Goal: Task Accomplishment & Management: Manage account settings

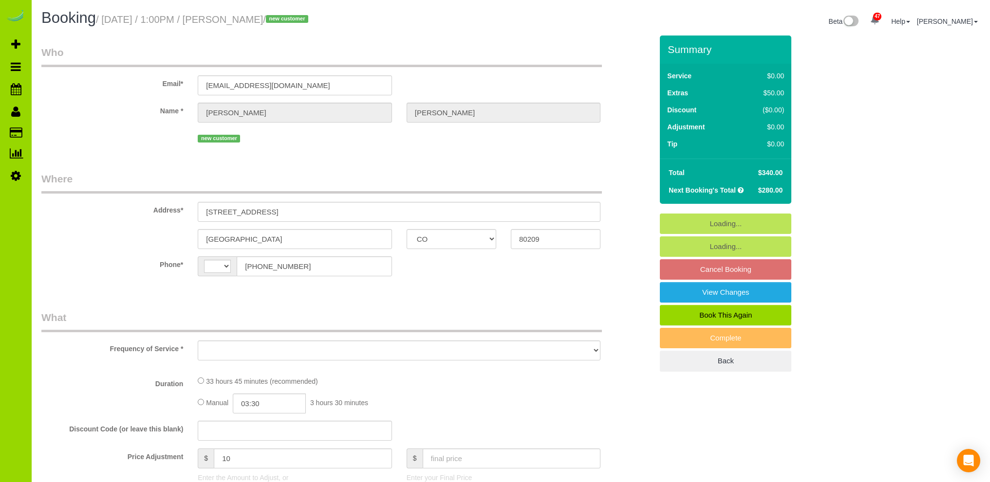
select select "CO"
select select "string:US"
select select "string:fspay-1d6445ff-f091-4a0d-b59a-f87bbedac9c4"
select select "6"
select select "spot1"
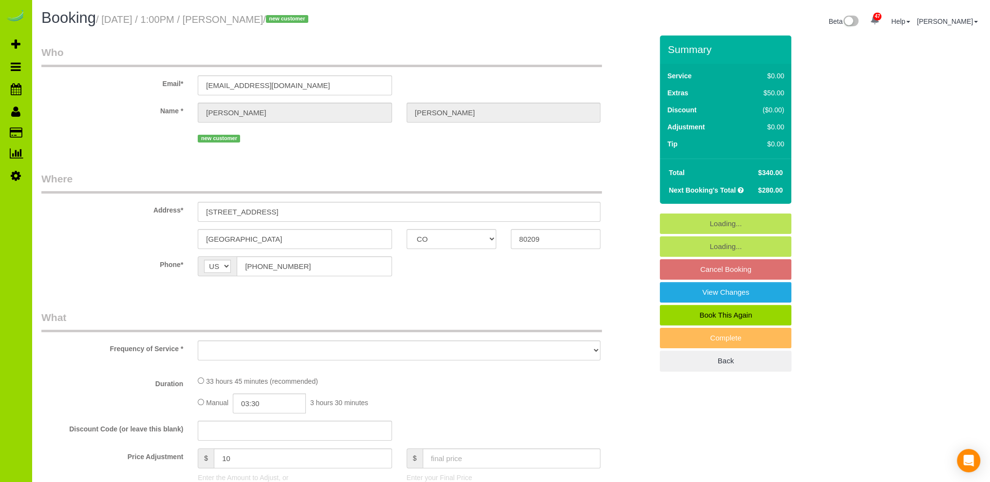
select select "number:7"
select select "number:17"
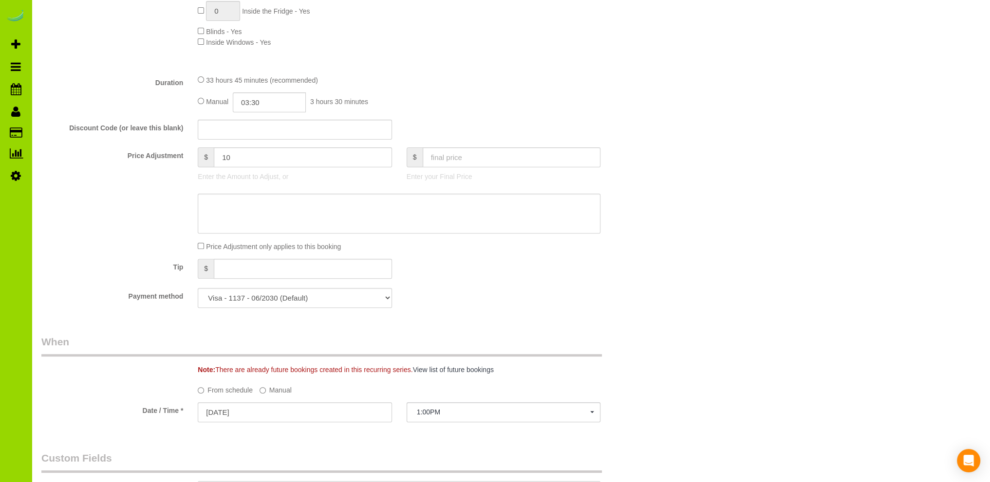
select select "object:1221"
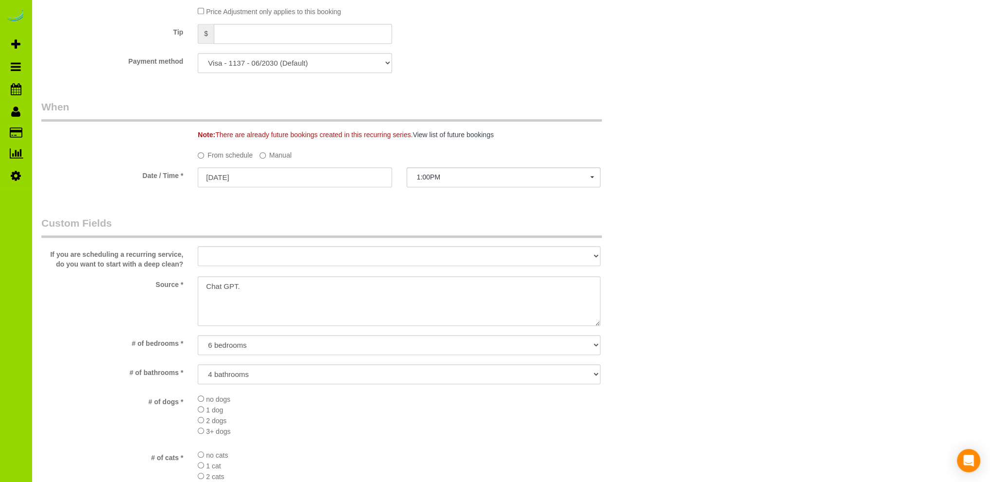
select select "6"
select select "object:1255"
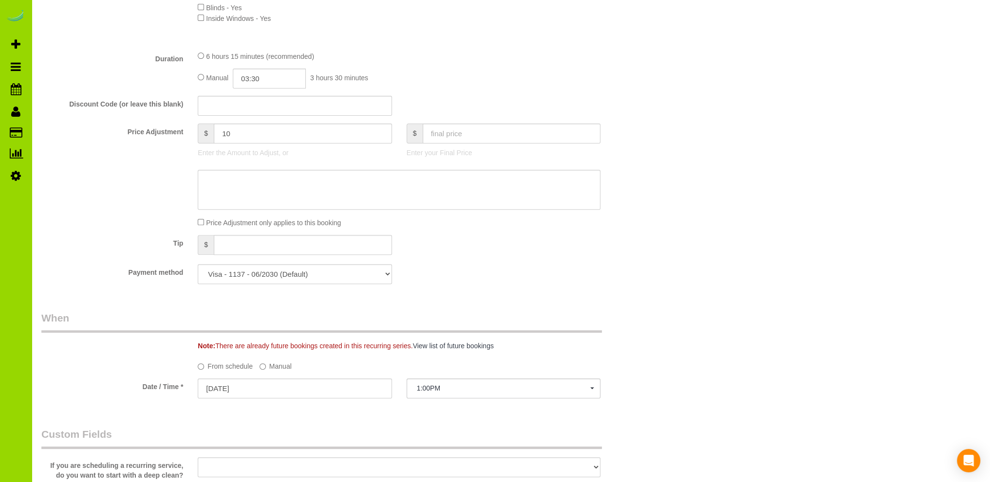
scroll to position [292, 0]
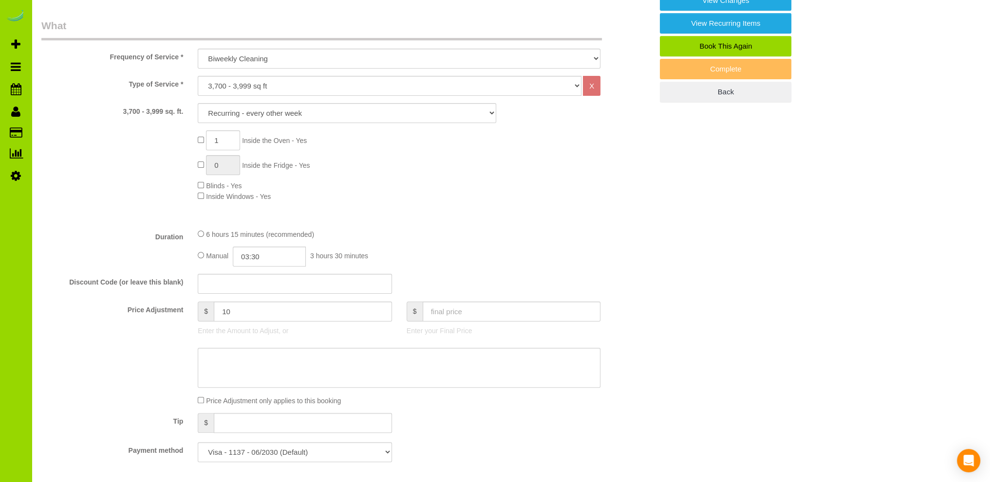
click at [480, 228] on fieldset "What Frequency of Service * One Time Cleaning Weekly Cleaning Biweekly Cleaning…" at bounding box center [346, 243] width 611 height 451
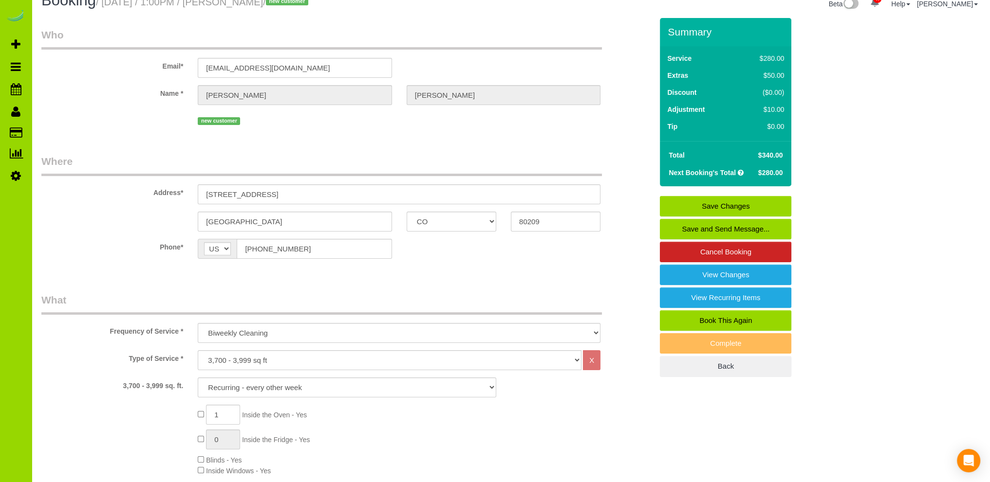
scroll to position [0, 0]
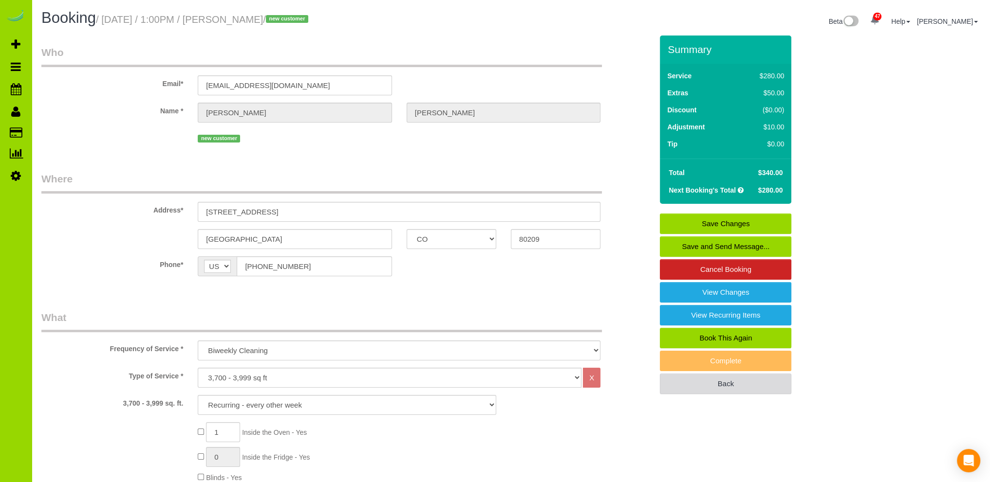
click at [711, 381] on link "Back" at bounding box center [725, 384] width 131 height 20
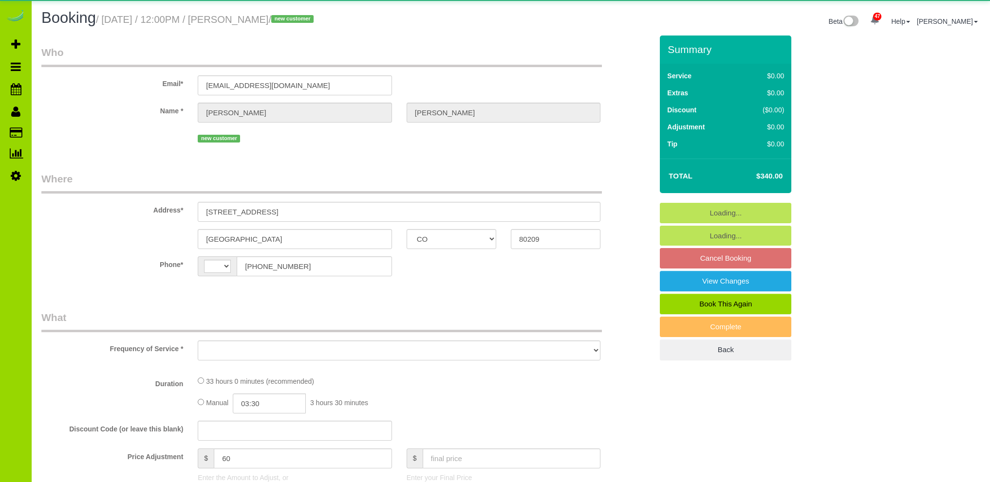
select select "CO"
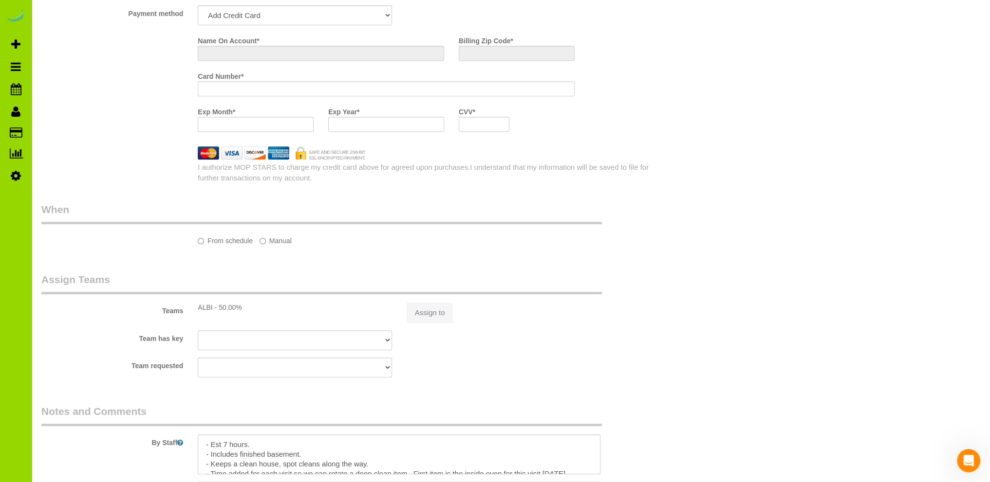
select select "number:7"
select select "number:17"
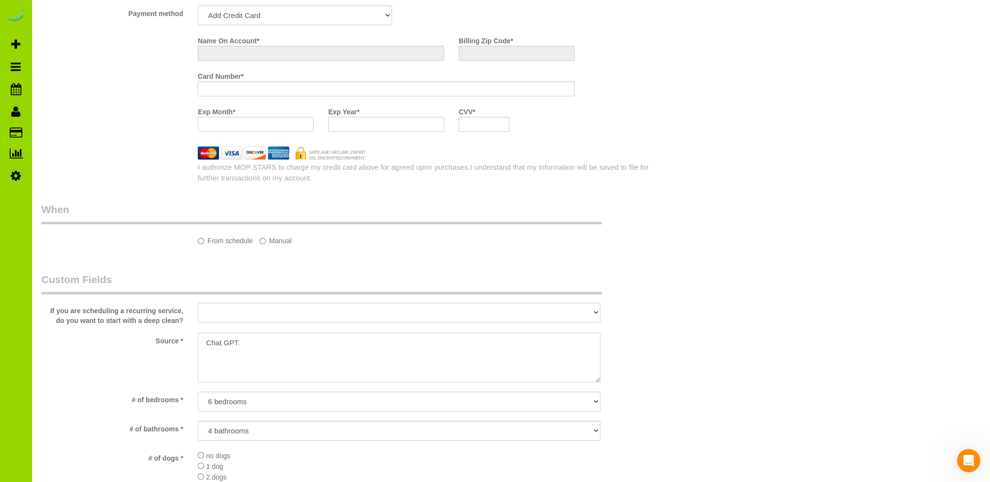
select select "string:[GEOGRAPHIC_DATA]"
select select "object:1073"
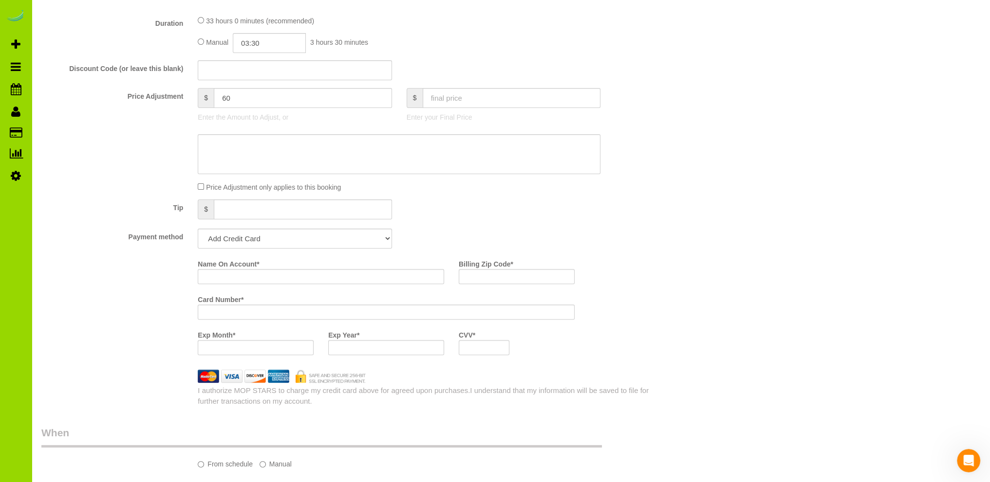
select select "string:fspay-1d6445ff-f091-4a0d-b59a-f87bbedac9c4"
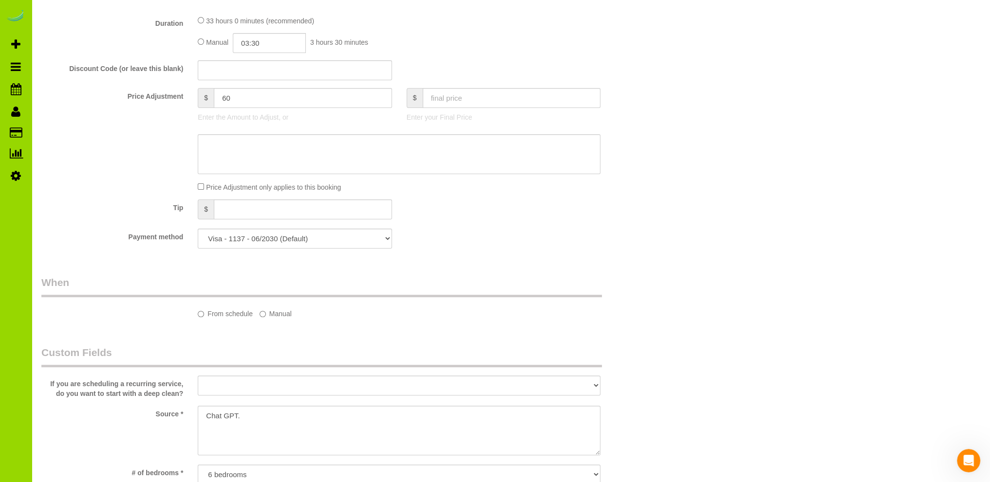
scroll to position [195, 0]
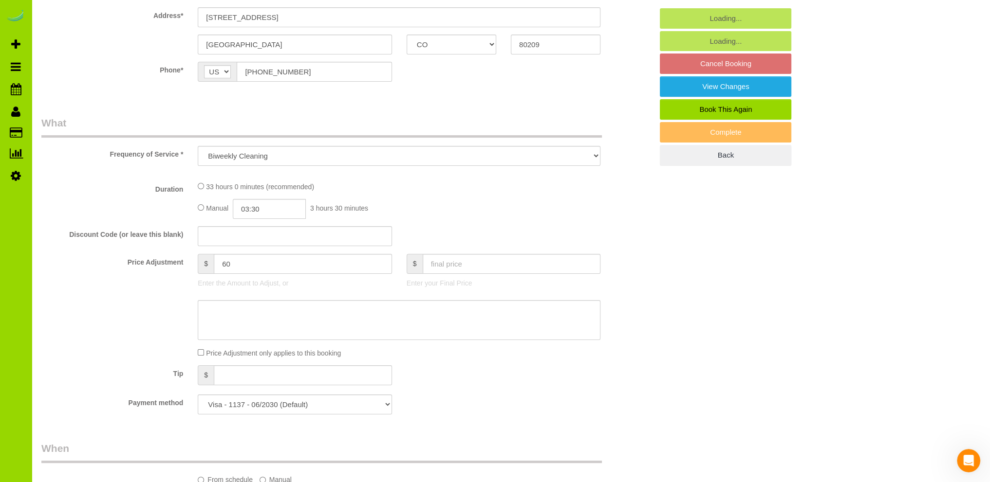
select select "object:1077"
select select "6"
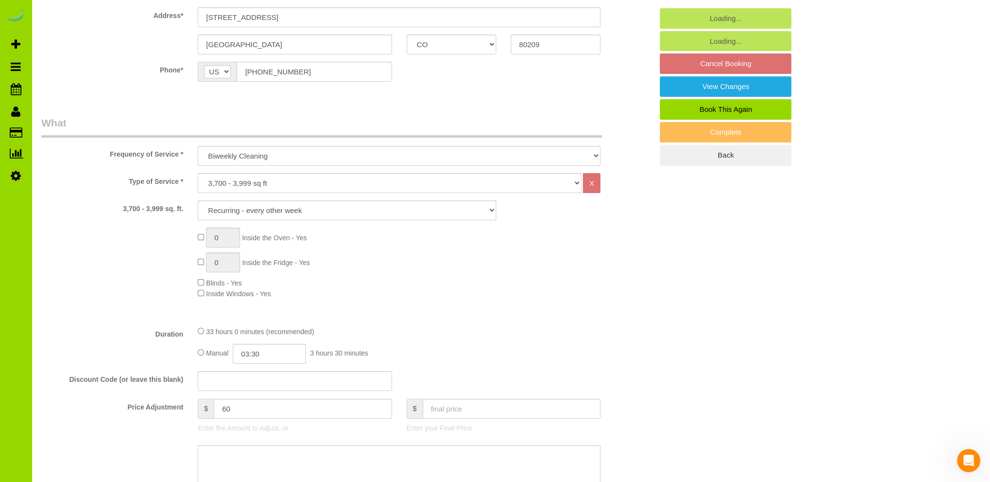
select select "spot1"
select select "6"
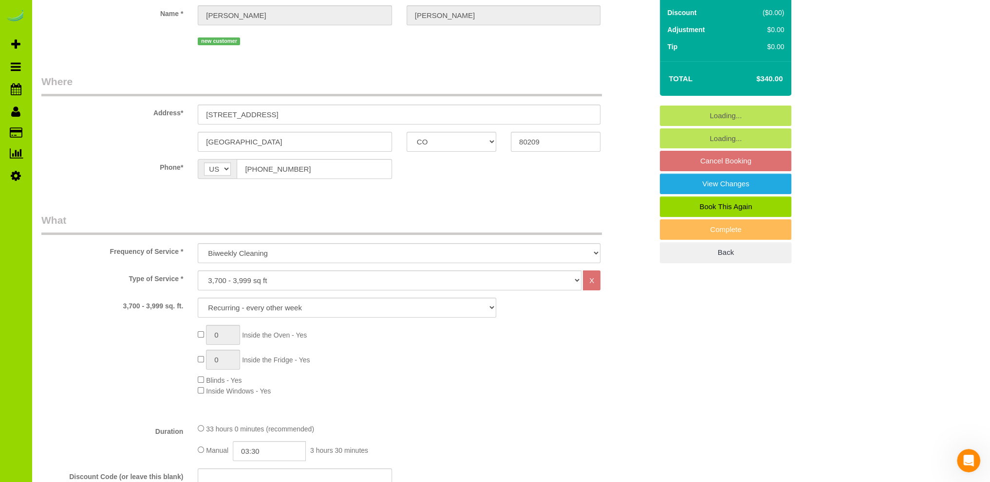
scroll to position [0, 0]
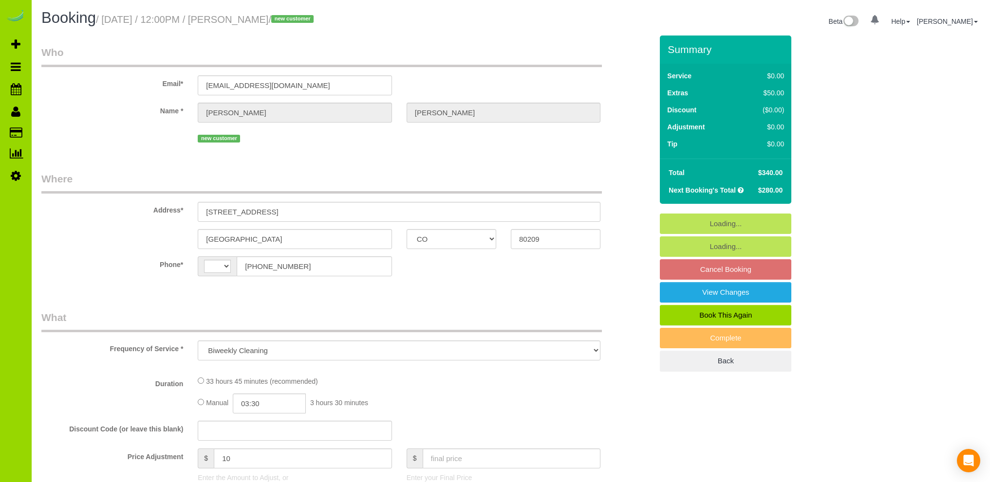
select select "CO"
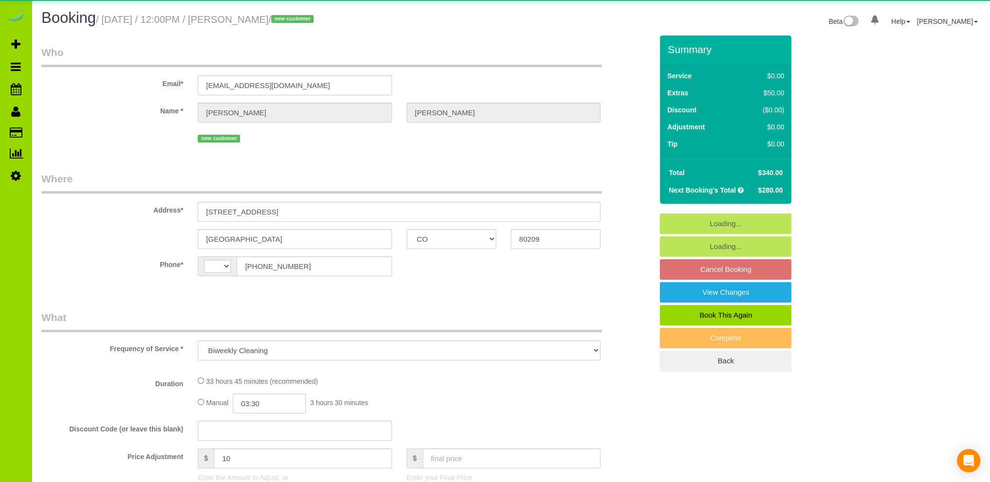
select select "number:7"
select select "number:17"
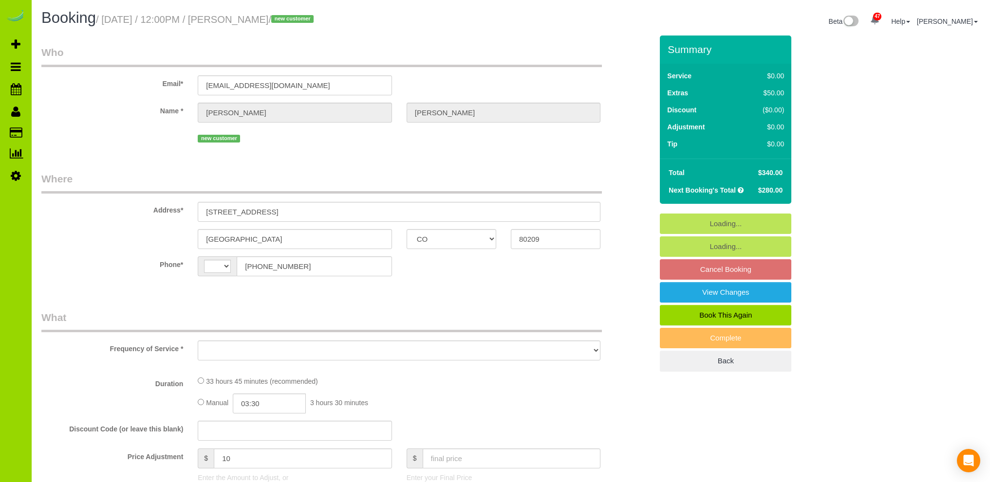
select select "CO"
select select "string:US"
select select "object:1078"
select select "spot1"
select select "number:7"
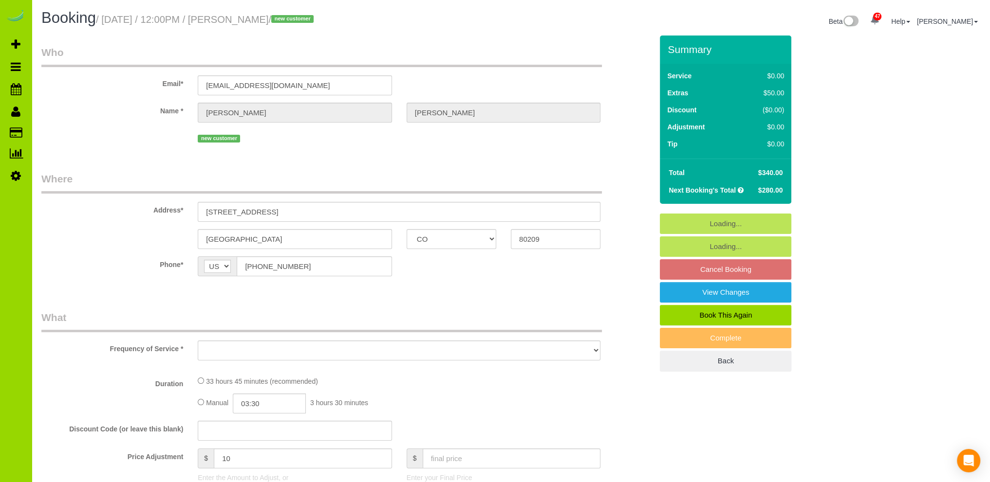
select select "number:17"
select select "6"
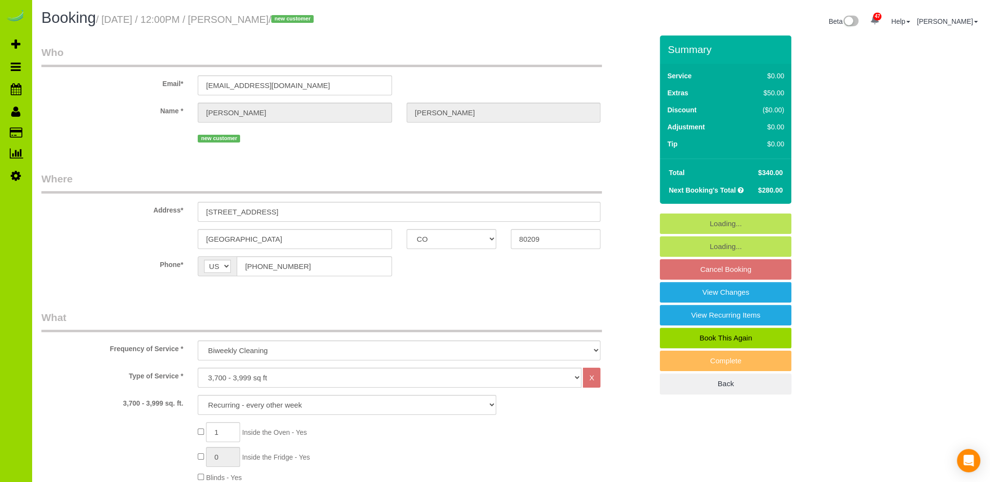
select select "6"
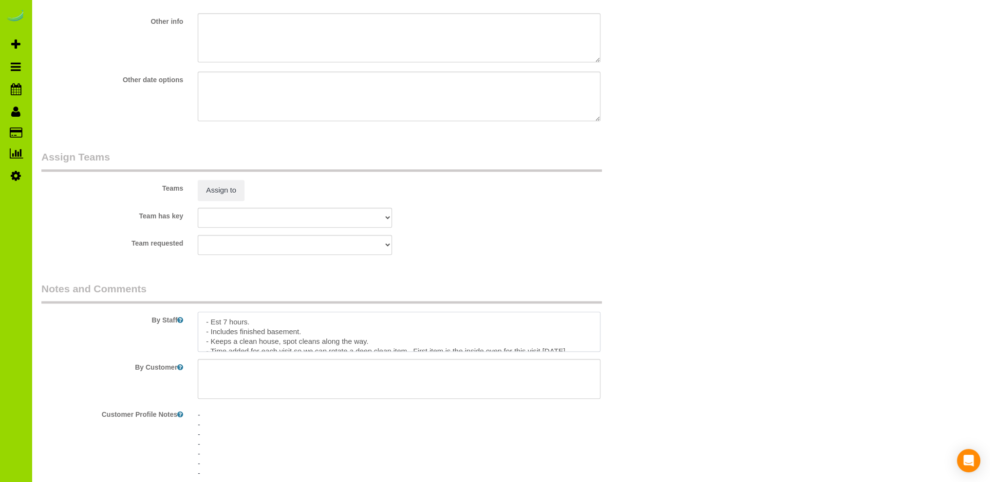
scroll to position [29, 0]
drag, startPoint x: 203, startPoint y: 323, endPoint x: 351, endPoint y: 360, distance: 153.4
click at [357, 342] on textarea at bounding box center [399, 332] width 403 height 40
drag, startPoint x: 271, startPoint y: 343, endPoint x: 171, endPoint y: 340, distance: 100.3
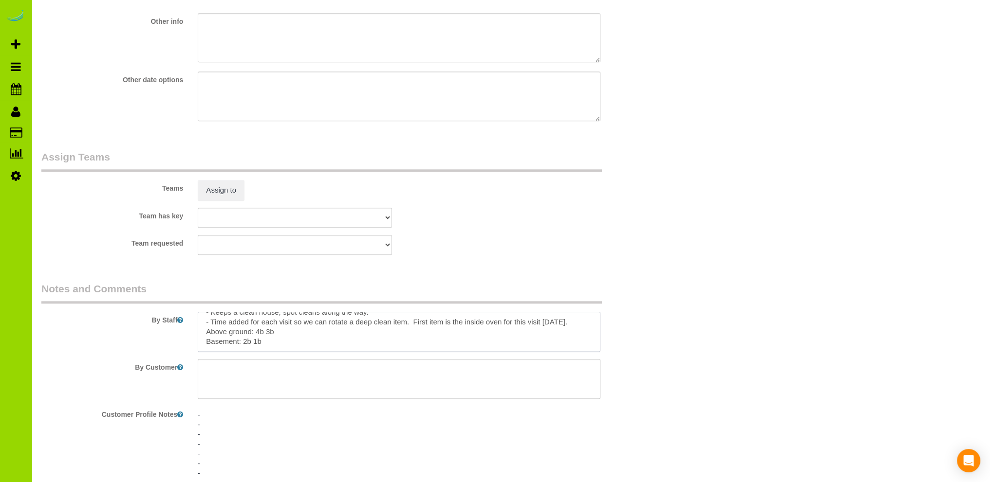
click at [171, 340] on div "By Staff" at bounding box center [347, 317] width 626 height 70
click at [475, 245] on div "Team requested ALBI ANA ANGEL DESI ELVIA FABIOLA FLOR HELEN JAVIER MARIBEL SAVA…" at bounding box center [347, 245] width 626 height 20
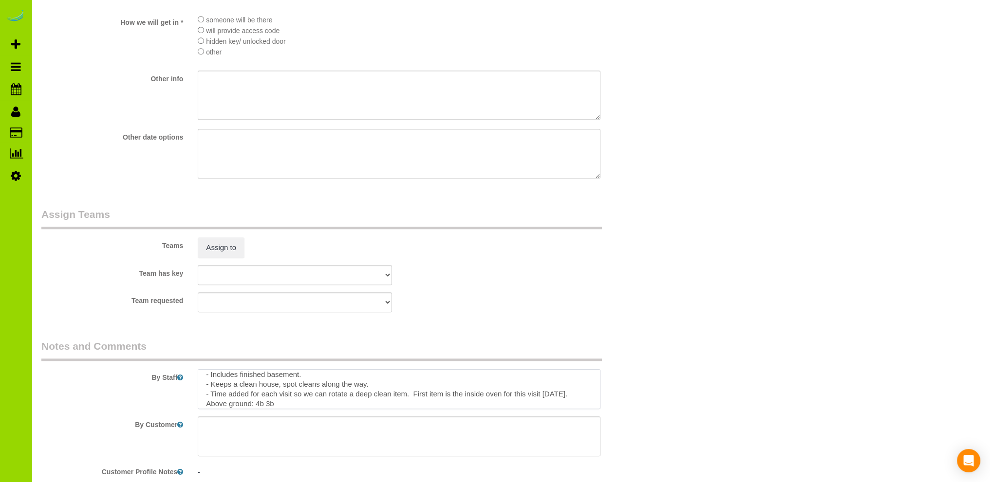
scroll to position [0, 0]
drag, startPoint x: 272, startPoint y: 401, endPoint x: 185, endPoint y: 372, distance: 91.3
click at [185, 372] on div "By Staff" at bounding box center [347, 374] width 626 height 70
paste textarea "- Est 7 hours, deep clean item for this clean 10/01/25 is inside oven. - Includ…"
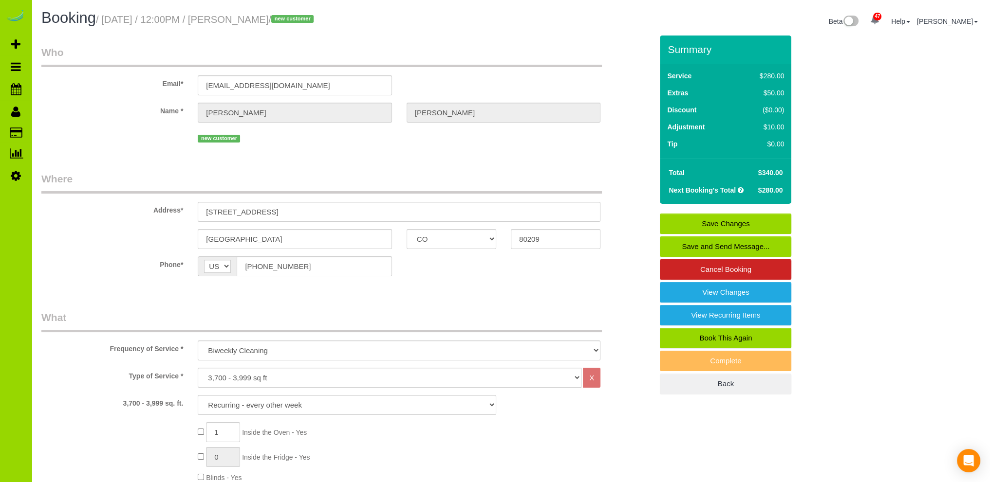
type textarea "- Est 7 hours, deep clean item for this clean 10/01/25 is inside oven. - Includ…"
click at [730, 219] on link "Save Changes" at bounding box center [725, 224] width 131 height 20
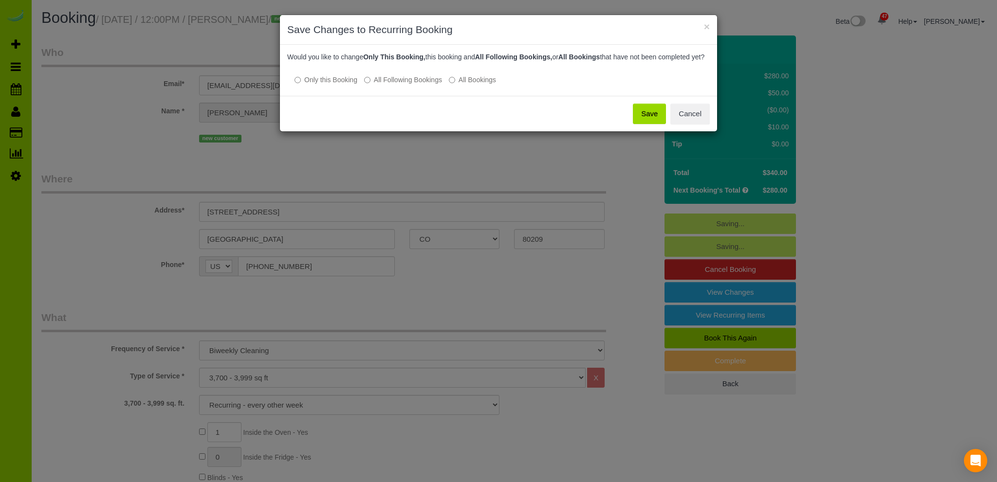
click at [646, 122] on button "Save" at bounding box center [649, 114] width 33 height 20
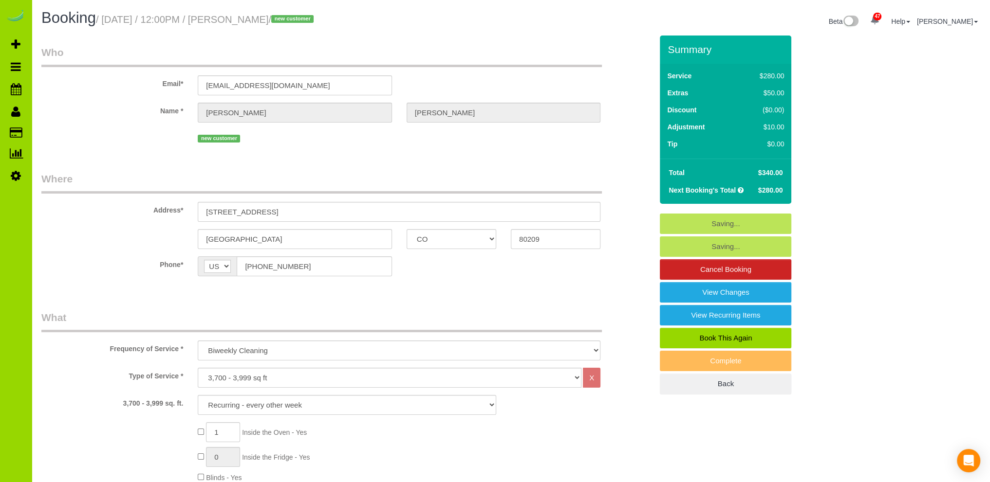
click at [144, 148] on fieldset "Who Email* dianalnelson@yahoo.com Name * Diana Nelson new customer" at bounding box center [346, 98] width 611 height 107
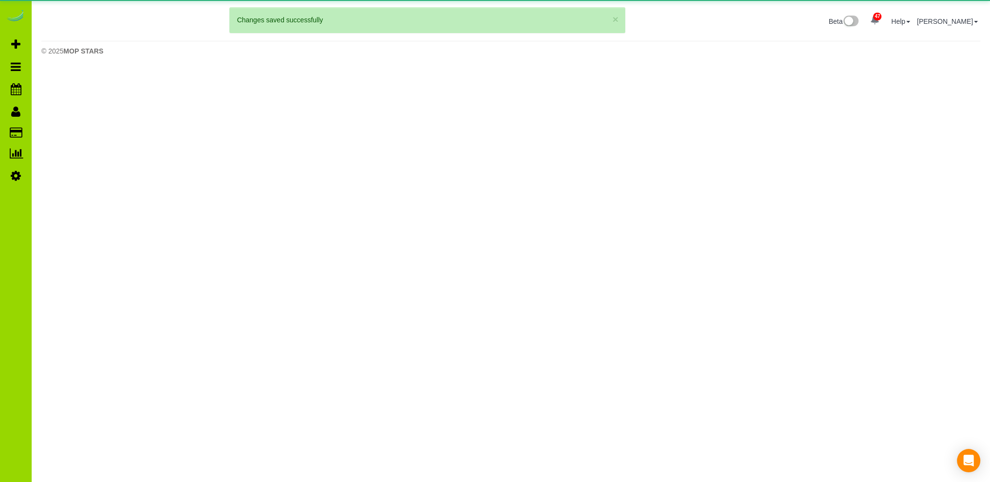
click at [153, 163] on body "47 Beta Your Notifications You have 0 alerts × You have 1 to charge for 09/19/2…" at bounding box center [495, 241] width 990 height 482
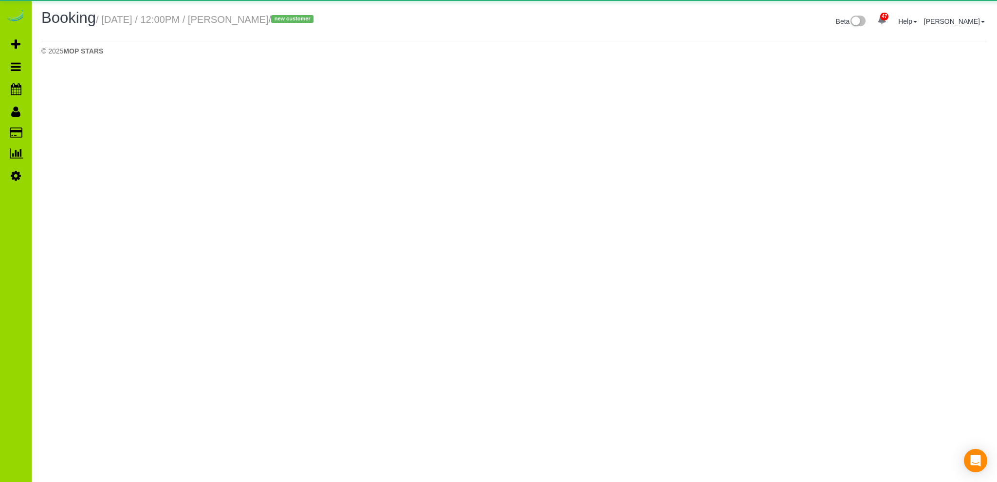
select select "CO"
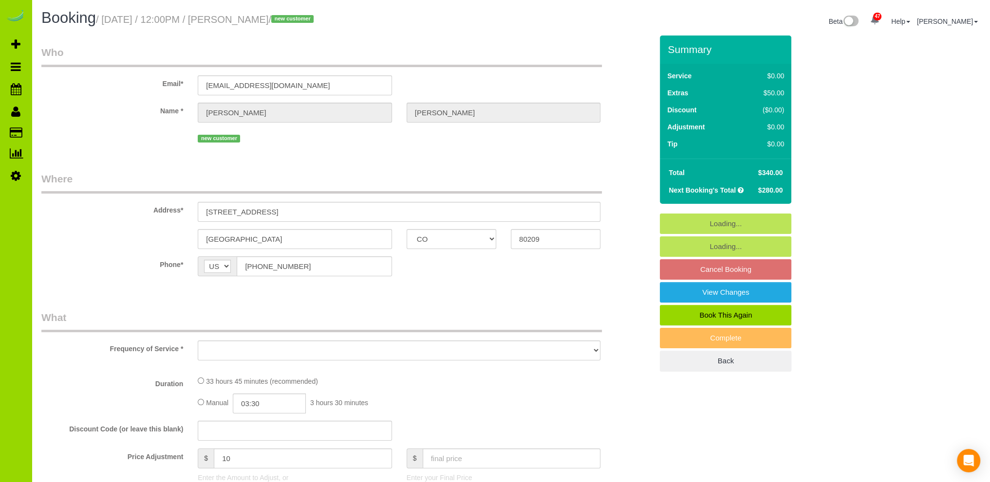
select select "object:2044"
select select "6"
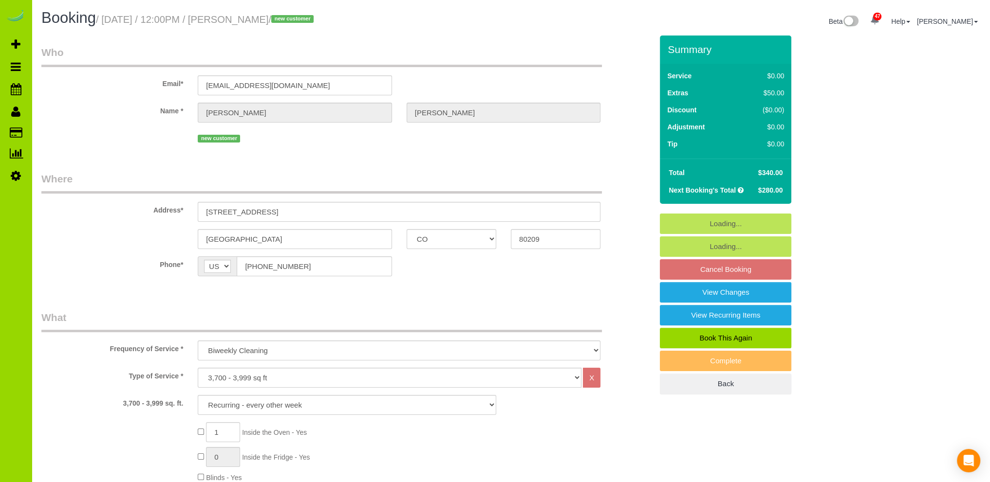
select select "string:fspay-1d6445ff-f091-4a0d-b59a-f87bbedac9c4"
select select "spot11"
select select "number:7"
select select "number:17"
select select "6"
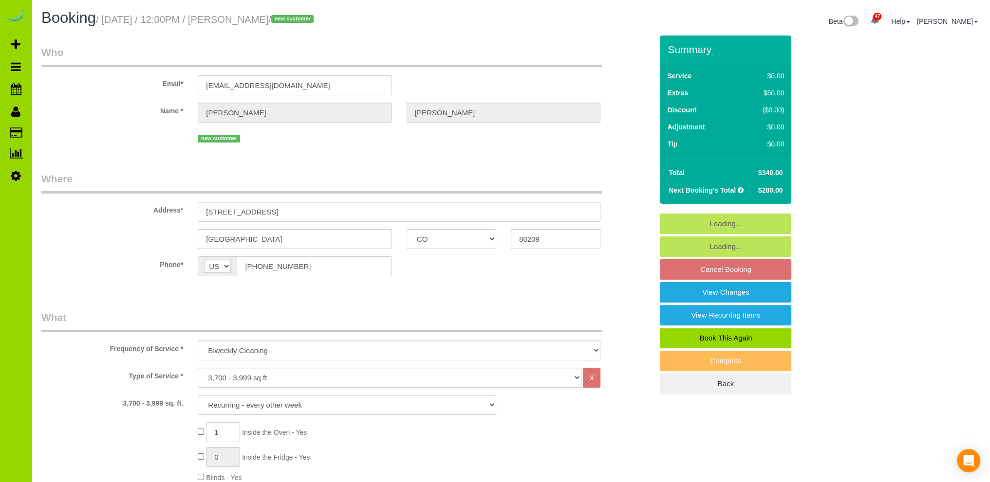
select select "object:2485"
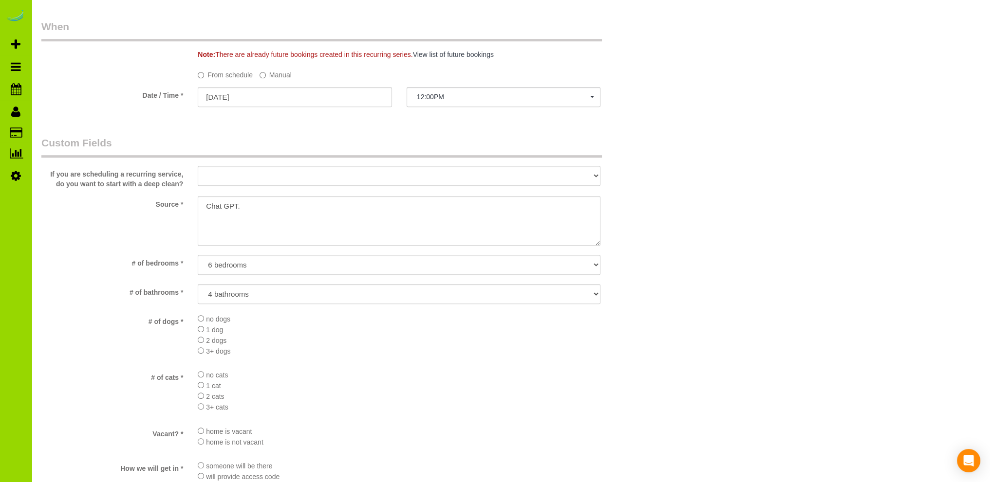
scroll to position [779, 0]
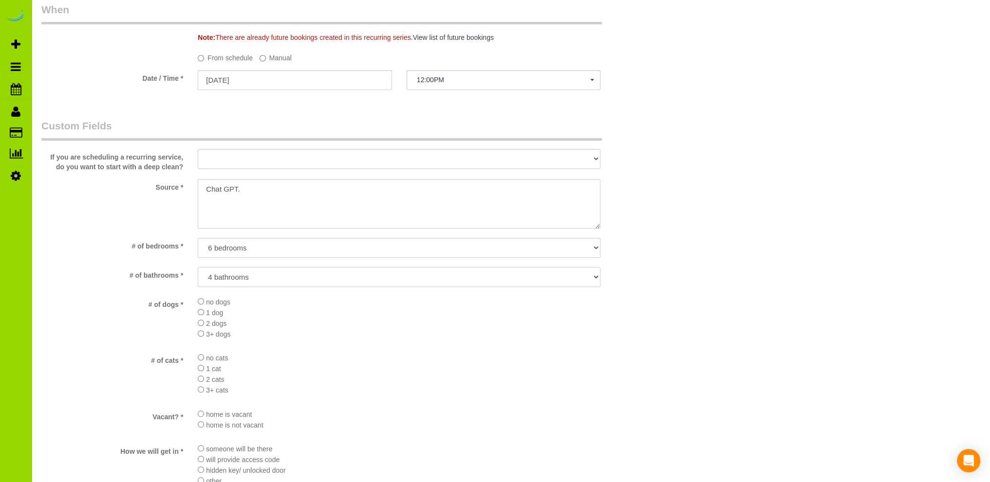
click at [251, 278] on select "No bathrooms 1 bathrooms 1.5 bathrooms 2 bathrooms 2.5 bathrooms 3 bathrooms 3.…" at bounding box center [399, 277] width 403 height 20
select select "number:18"
click at [198, 267] on select "No bathrooms 1 bathrooms 1.5 bathrooms 2 bathrooms 2.5 bathrooms 3 bathrooms 3.…" at bounding box center [399, 277] width 403 height 20
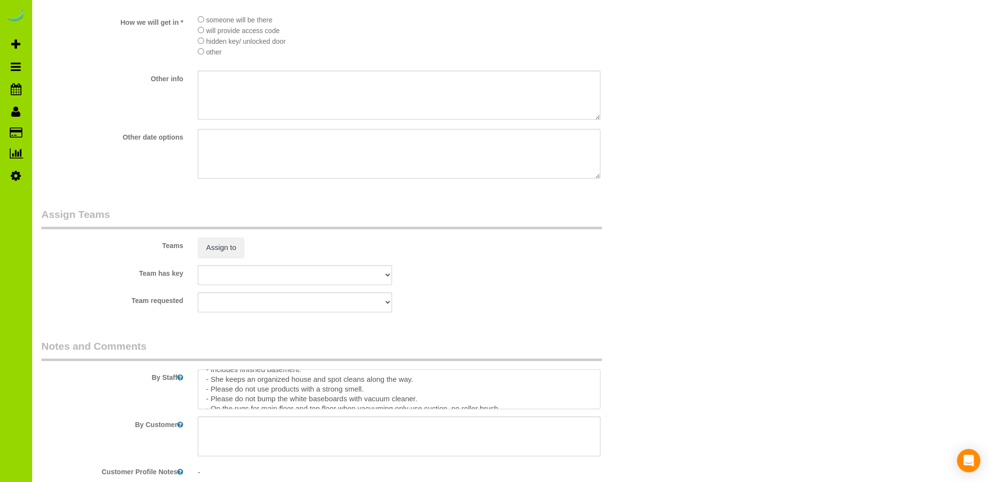
scroll to position [68, 0]
click at [269, 382] on textarea at bounding box center [399, 389] width 403 height 40
type textarea "- Est 7 hours, deep clean item for this clean [DATE] is inside oven. - Includes…"
click at [471, 294] on sui-booking-teams "Teams Assign to Team has key ALBI ANA ANGEL DESI ELVIA FABIOLA FLOR HELEN JAVIE…" at bounding box center [346, 259] width 611 height 105
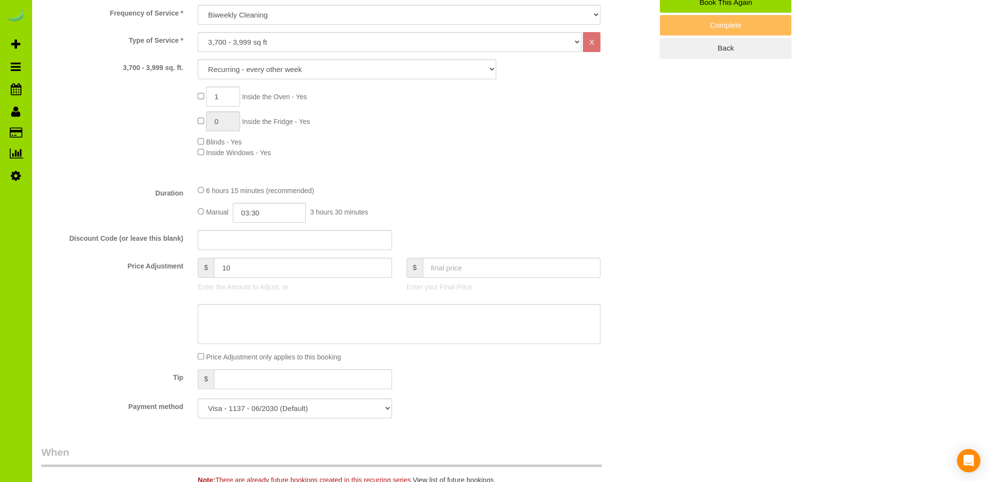
scroll to position [0, 0]
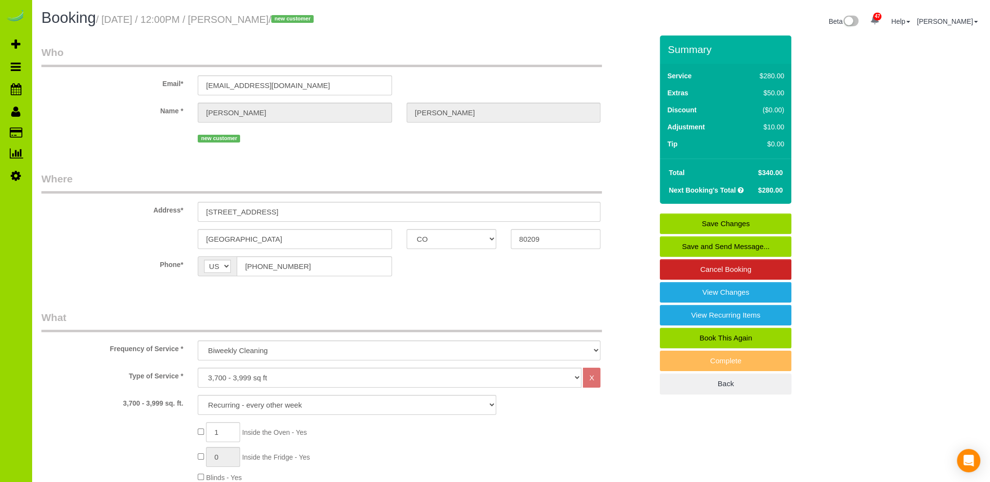
click at [720, 223] on link "Save Changes" at bounding box center [725, 224] width 131 height 20
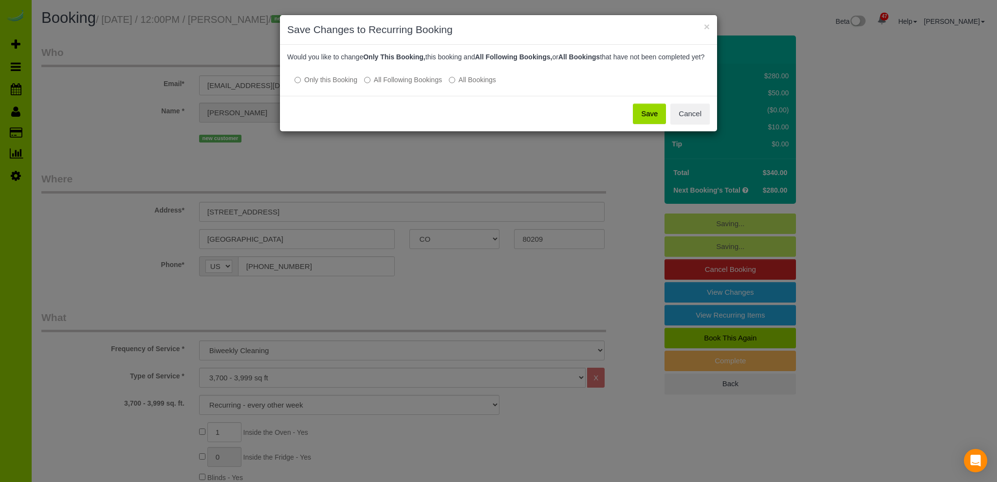
click at [645, 121] on button "Save" at bounding box center [649, 114] width 33 height 20
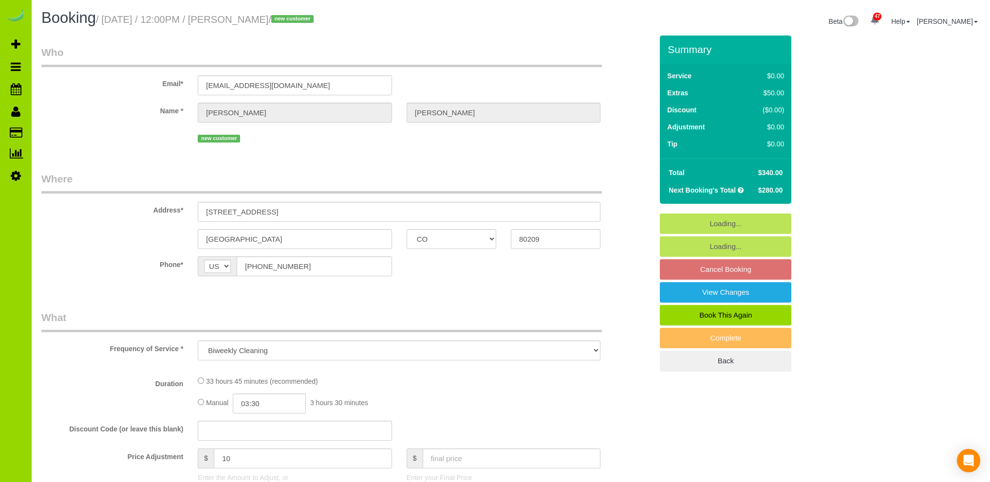
select select "CO"
select select "object:1078"
select select "string:fspay-1d6445ff-f091-4a0d-b59a-f87bbedac9c4"
select select "6"
select select "spot1"
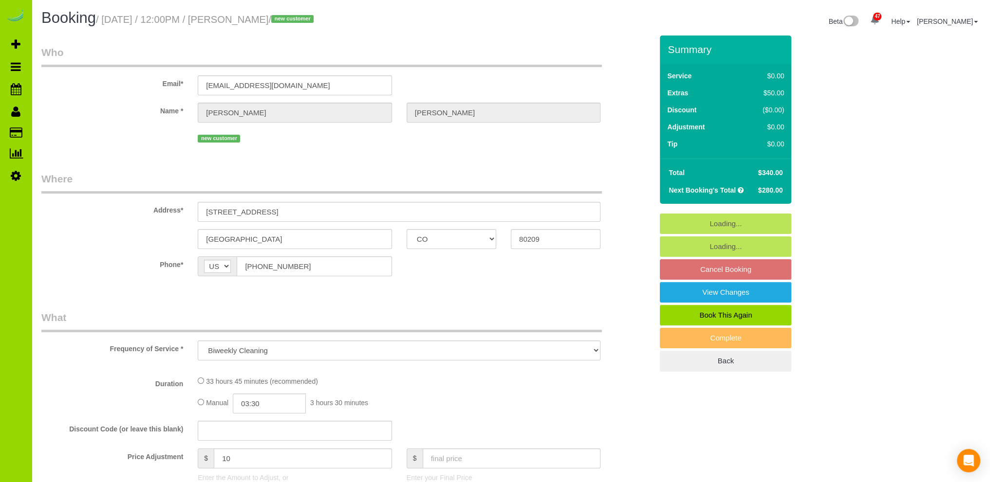
select select "number:7"
select select "number:18"
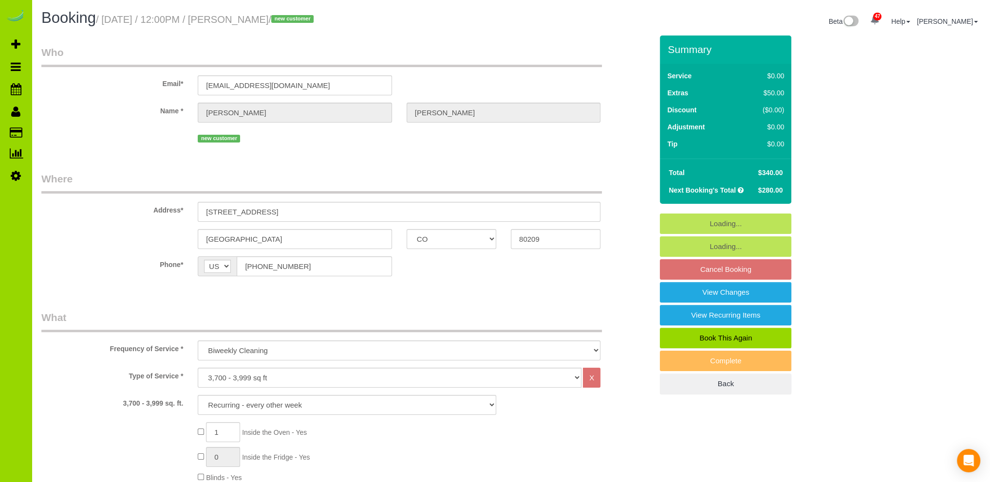
select select "6"
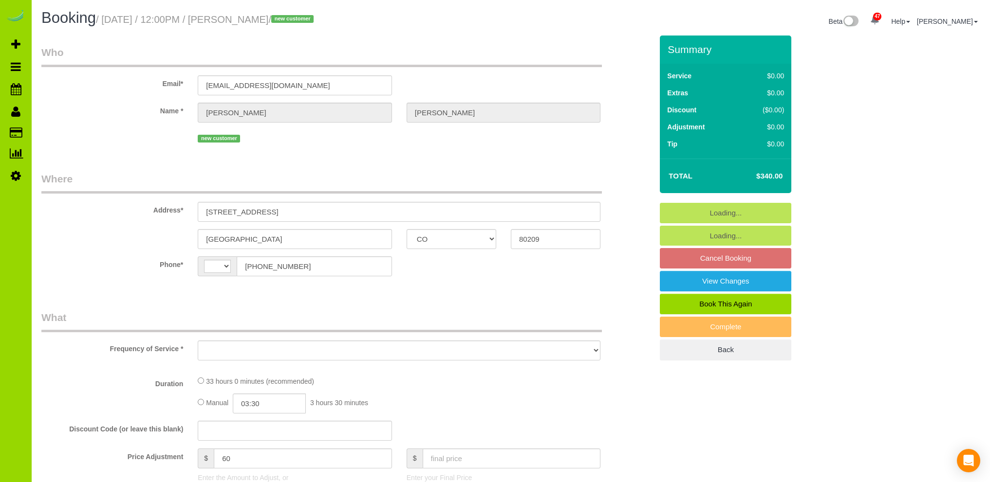
select select "CO"
select select "number:7"
select select "number:18"
select select "object:825"
select select "spot1"
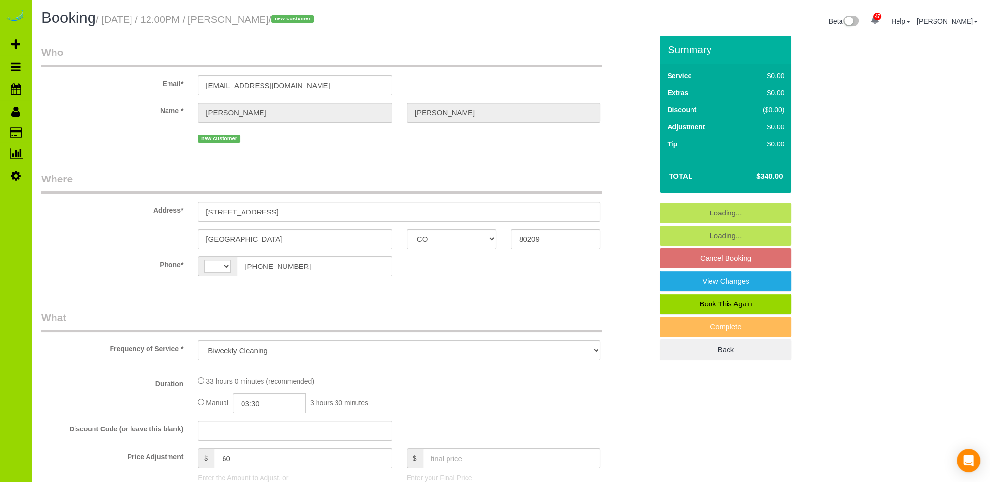
select select "object:1076"
select select "string:[GEOGRAPHIC_DATA]"
select select "string:fspay-1d6445ff-f091-4a0d-b59a-f87bbedac9c4"
select select "6"
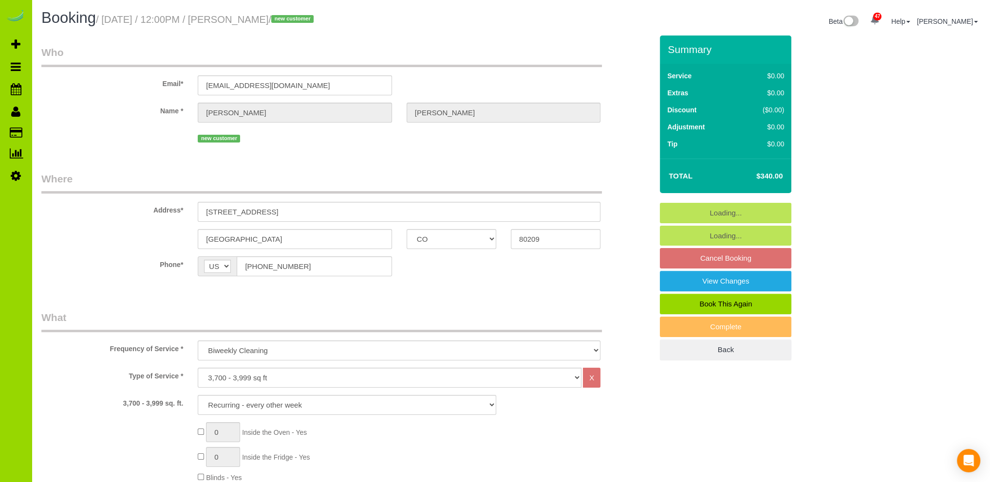
select select "spot6"
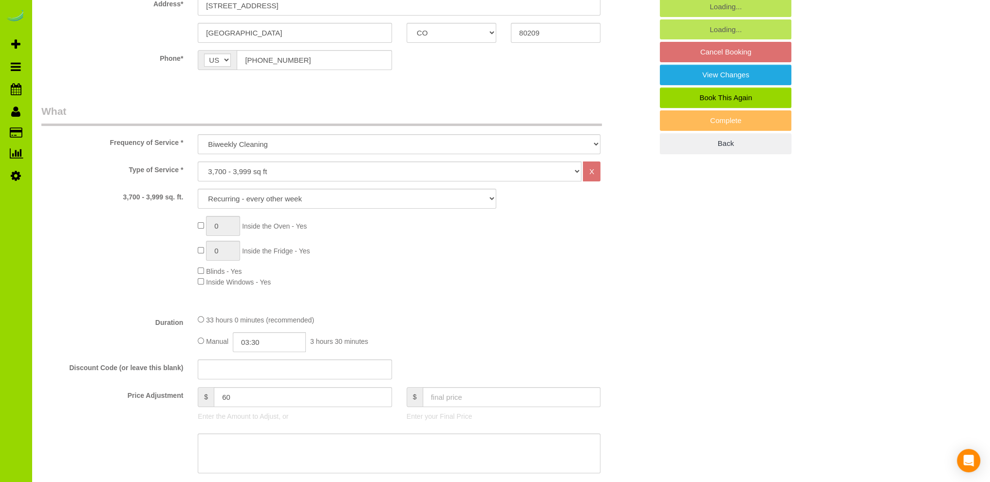
select select "6"
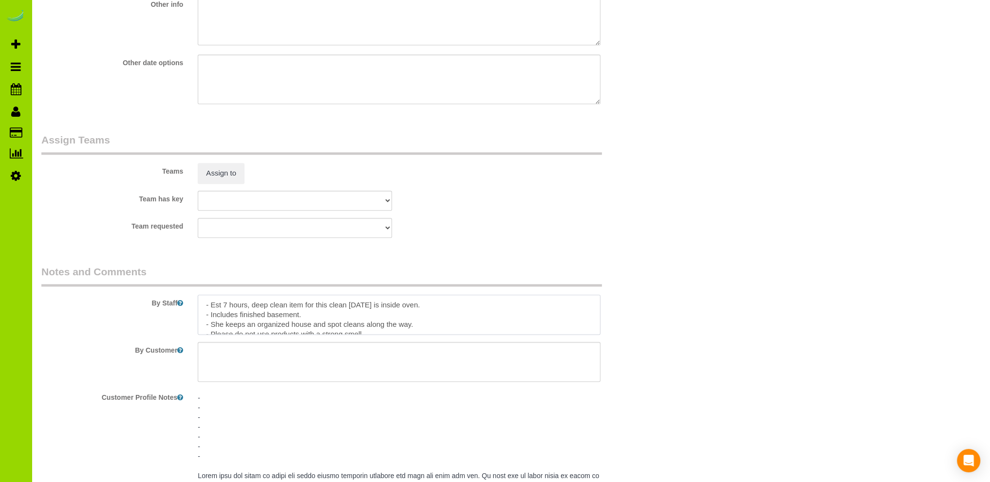
click at [424, 310] on textarea at bounding box center [399, 315] width 403 height 40
click at [366, 307] on textarea at bounding box center [399, 315] width 403 height 40
drag, startPoint x: 356, startPoint y: 309, endPoint x: 361, endPoint y: 305, distance: 6.2
click at [356, 308] on textarea at bounding box center [399, 315] width 403 height 40
click at [367, 307] on textarea at bounding box center [399, 315] width 403 height 40
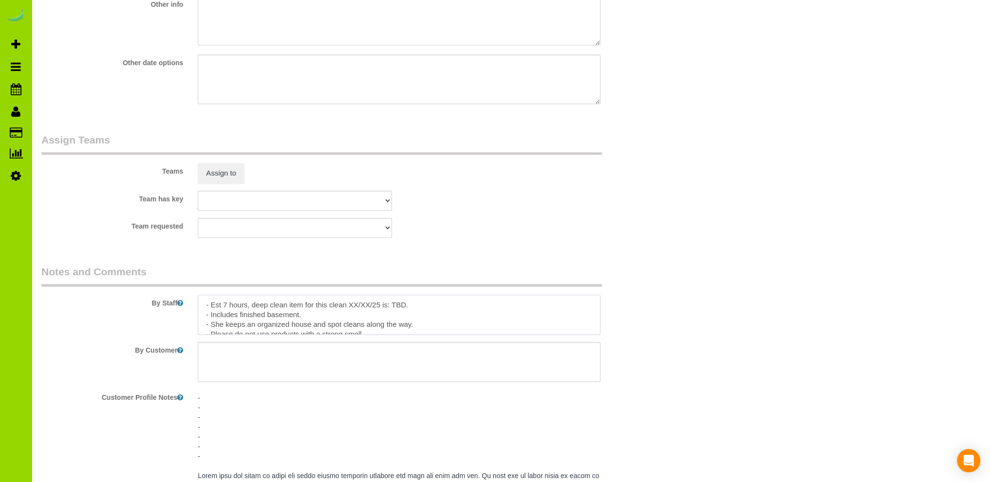
click at [469, 317] on textarea at bounding box center [399, 315] width 403 height 40
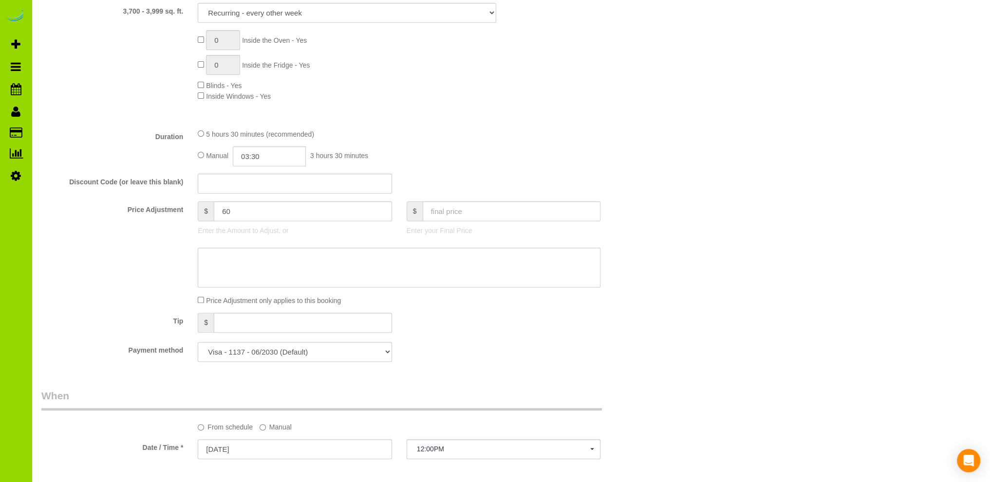
scroll to position [97, 0]
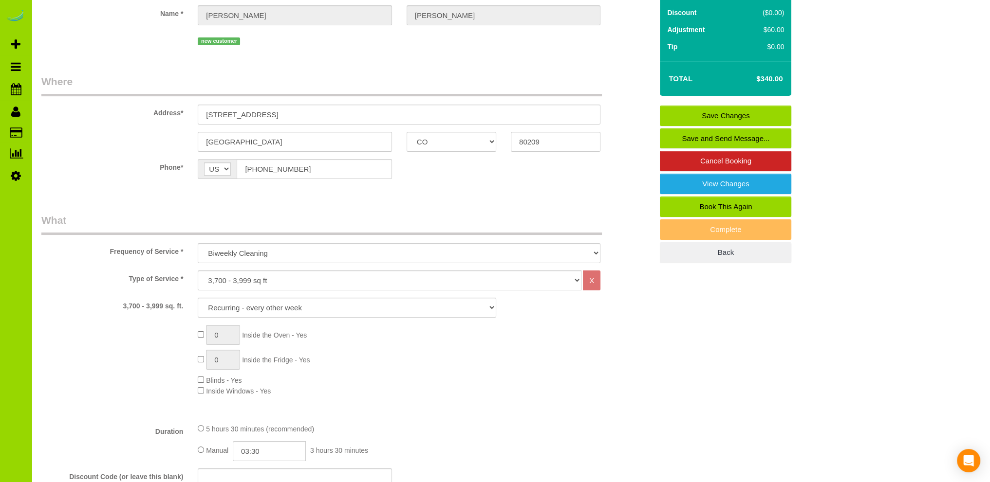
type textarea "- Est 7 hours, deep clean item for this clean XX/XX/25 is: TBD. - Includes fini…"
click at [734, 114] on link "Save Changes" at bounding box center [725, 116] width 131 height 20
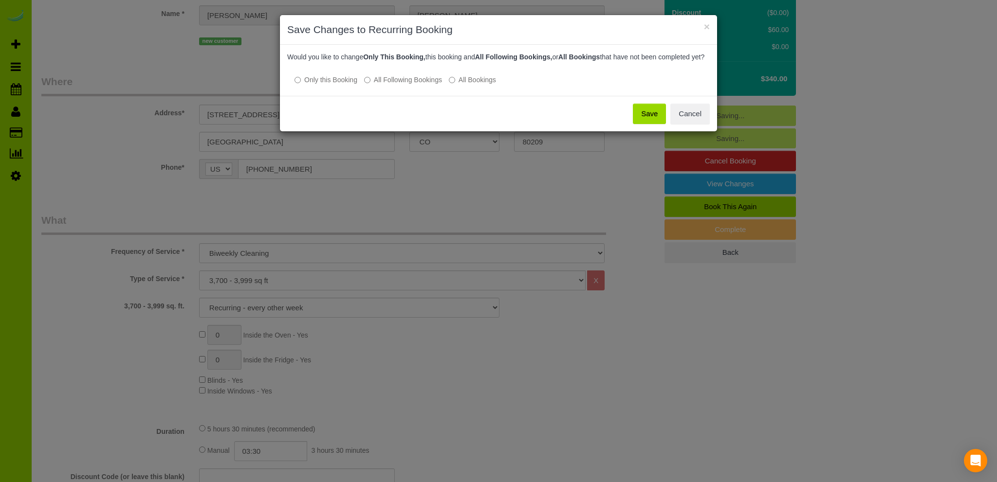
click at [648, 120] on button "Save" at bounding box center [649, 114] width 33 height 20
